Goal: Information Seeking & Learning: Learn about a topic

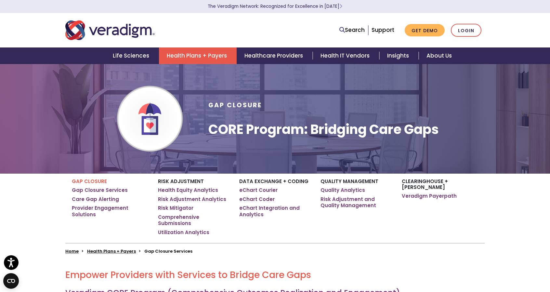
drag, startPoint x: 555, startPoint y: 36, endPoint x: 509, endPoint y: 109, distance: 85.9
click at [509, 109] on html "Accessibility Screen-Reader Guide, Feedback, and Issue Reporting | New window C…" at bounding box center [275, 146] width 550 height 292
click at [350, 206] on link "Risk Adjustment and Quality Management" at bounding box center [357, 202] width 72 height 13
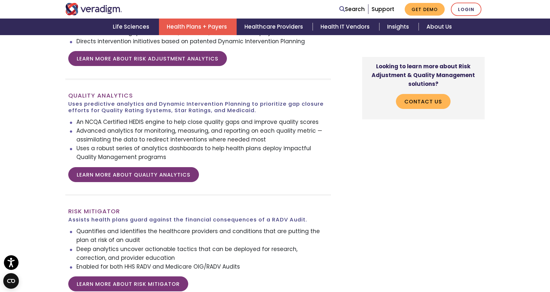
scroll to position [899, 0]
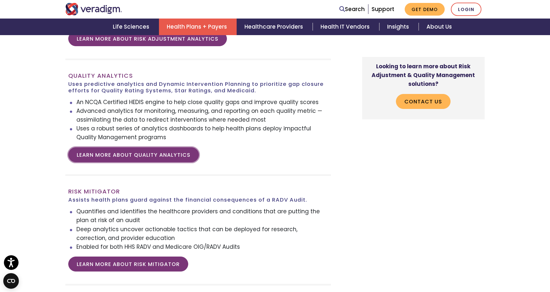
click at [153, 155] on link "LEARN MORE ABOUT QUALITY ANALYTICS" at bounding box center [133, 154] width 131 height 15
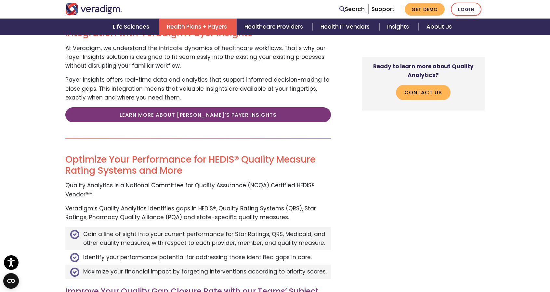
scroll to position [602, 0]
